Goal: Task Accomplishment & Management: Use online tool/utility

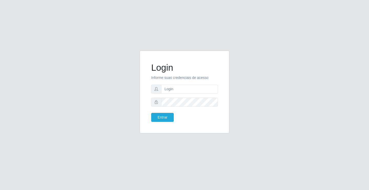
click at [187, 91] on input "text" at bounding box center [189, 88] width 57 height 9
type input "L"
type input "zivaneide@ideal"
click at [151, 113] on button "Entrar" at bounding box center [162, 117] width 23 height 9
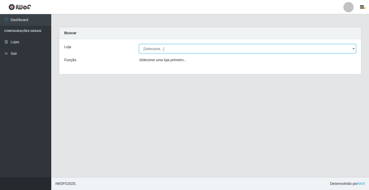
click at [153, 47] on select "[Selecione...] Ideal - Conceição" at bounding box center [247, 48] width 217 height 9
select select "231"
click at [139, 44] on select "[Selecione...] Ideal - Conceição" at bounding box center [247, 48] width 217 height 9
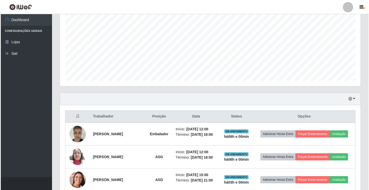
scroll to position [128, 0]
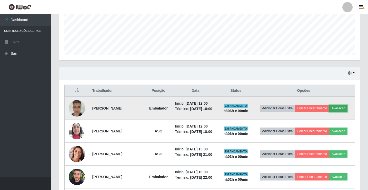
click at [329, 112] on button "Avaliação" at bounding box center [338, 107] width 18 height 7
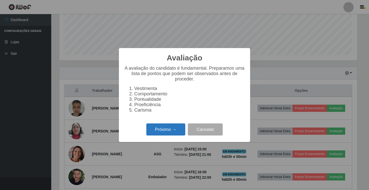
click at [171, 130] on button "Próximo →" at bounding box center [165, 129] width 39 height 12
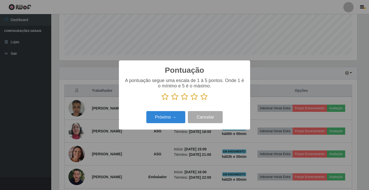
click at [204, 98] on icon at bounding box center [204, 97] width 7 height 8
click at [201, 100] on input "radio" at bounding box center [201, 100] width 0 height 0
click at [173, 122] on button "Próximo →" at bounding box center [165, 117] width 39 height 12
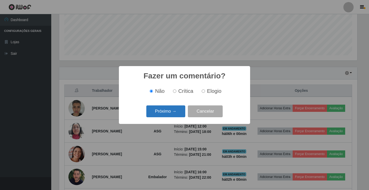
click at [173, 112] on button "Próximo →" at bounding box center [165, 111] width 39 height 12
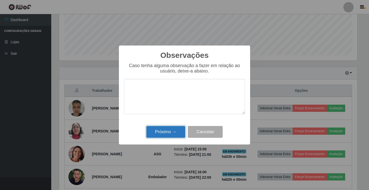
click at [173, 130] on button "Próximo →" at bounding box center [165, 132] width 39 height 12
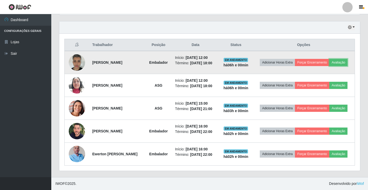
scroll to position [180, 0]
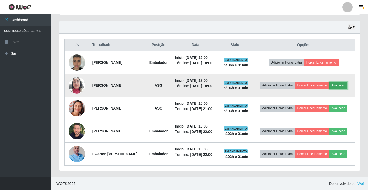
click at [329, 88] on button "Avaliação" at bounding box center [338, 85] width 18 height 7
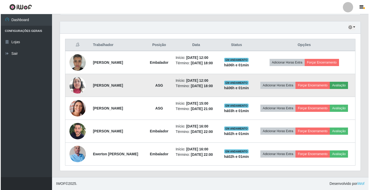
scroll to position [106, 298]
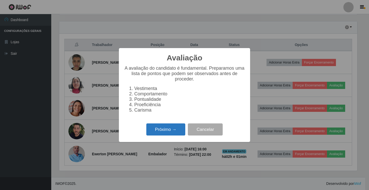
click at [163, 131] on button "Próximo →" at bounding box center [165, 129] width 39 height 12
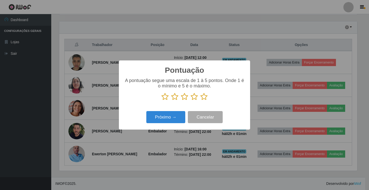
click at [204, 97] on icon at bounding box center [204, 97] width 7 height 8
click at [201, 100] on input "radio" at bounding box center [201, 100] width 0 height 0
click at [176, 115] on button "Próximo →" at bounding box center [165, 117] width 39 height 12
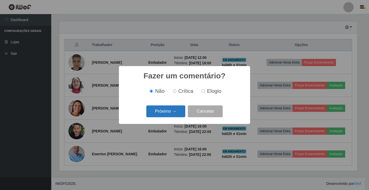
click at [173, 108] on button "Próximo →" at bounding box center [165, 111] width 39 height 12
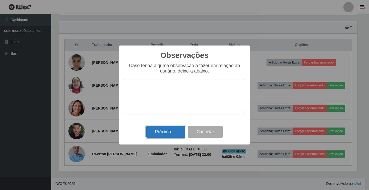
click at [172, 130] on button "Próximo →" at bounding box center [165, 132] width 39 height 12
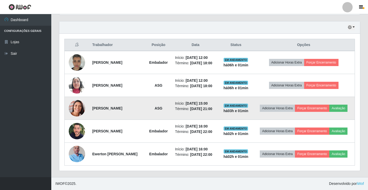
scroll to position [193, 0]
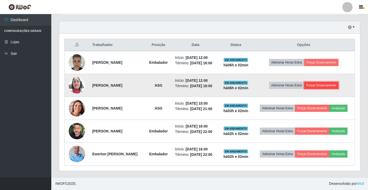
click at [323, 82] on button "Forçar Encerramento" at bounding box center [321, 85] width 34 height 7
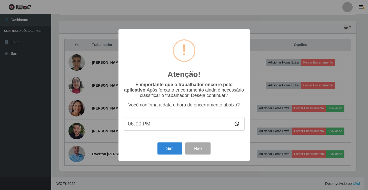
scroll to position [106, 298]
click at [175, 146] on button "Sim" at bounding box center [170, 148] width 25 height 12
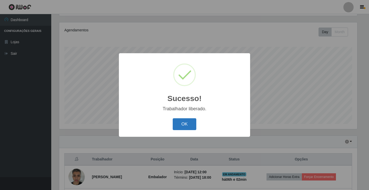
click at [173, 120] on button "OK" at bounding box center [185, 124] width 24 height 12
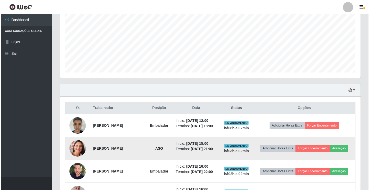
scroll to position [162, 0]
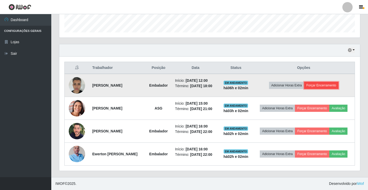
click at [327, 82] on button "Forçar Encerramento" at bounding box center [321, 85] width 34 height 7
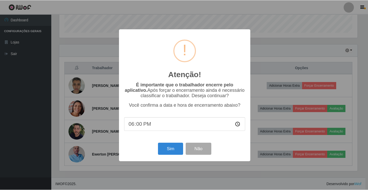
scroll to position [106, 298]
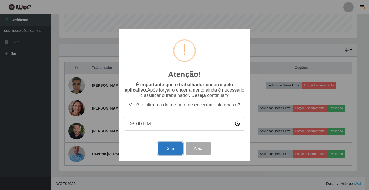
click at [172, 148] on button "Sim" at bounding box center [170, 148] width 25 height 12
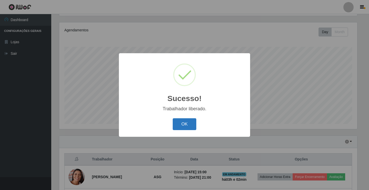
click at [186, 124] on button "OK" at bounding box center [185, 124] width 24 height 12
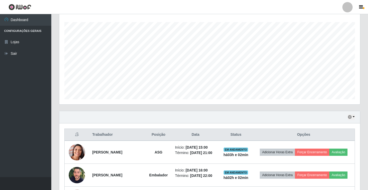
scroll to position [140, 0]
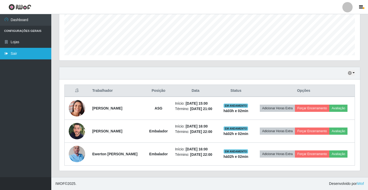
click at [10, 53] on link "Sair" at bounding box center [25, 54] width 51 height 12
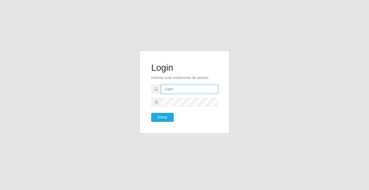
click at [172, 90] on input "text" at bounding box center [189, 88] width 57 height 9
type input "zivaneide@ideal"
click at [151, 113] on button "Entrar" at bounding box center [162, 117] width 23 height 9
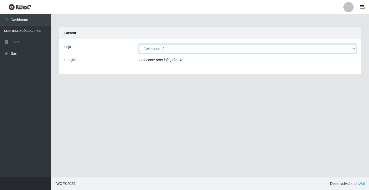
click at [161, 51] on select "[Selecione...] Ideal - Conceição" at bounding box center [247, 48] width 217 height 9
select select "231"
click at [139, 44] on select "[Selecione...] Ideal - Conceição" at bounding box center [247, 48] width 217 height 9
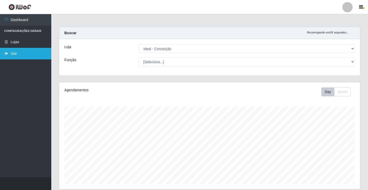
click at [30, 52] on link "Sair" at bounding box center [25, 54] width 51 height 12
